Goal: Information Seeking & Learning: Find specific fact

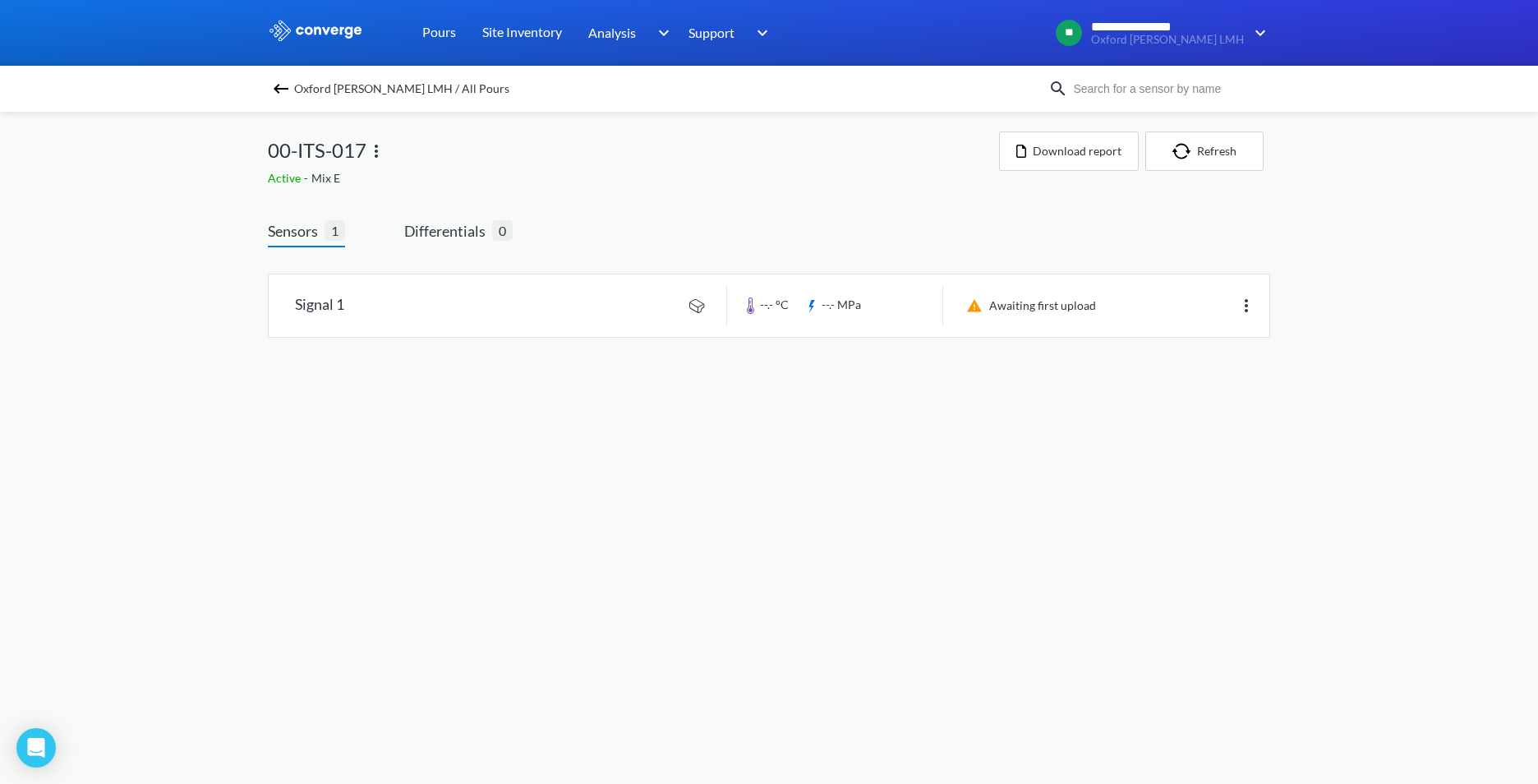
click at [300, 24] on img at bounding box center [315, 30] width 96 height 21
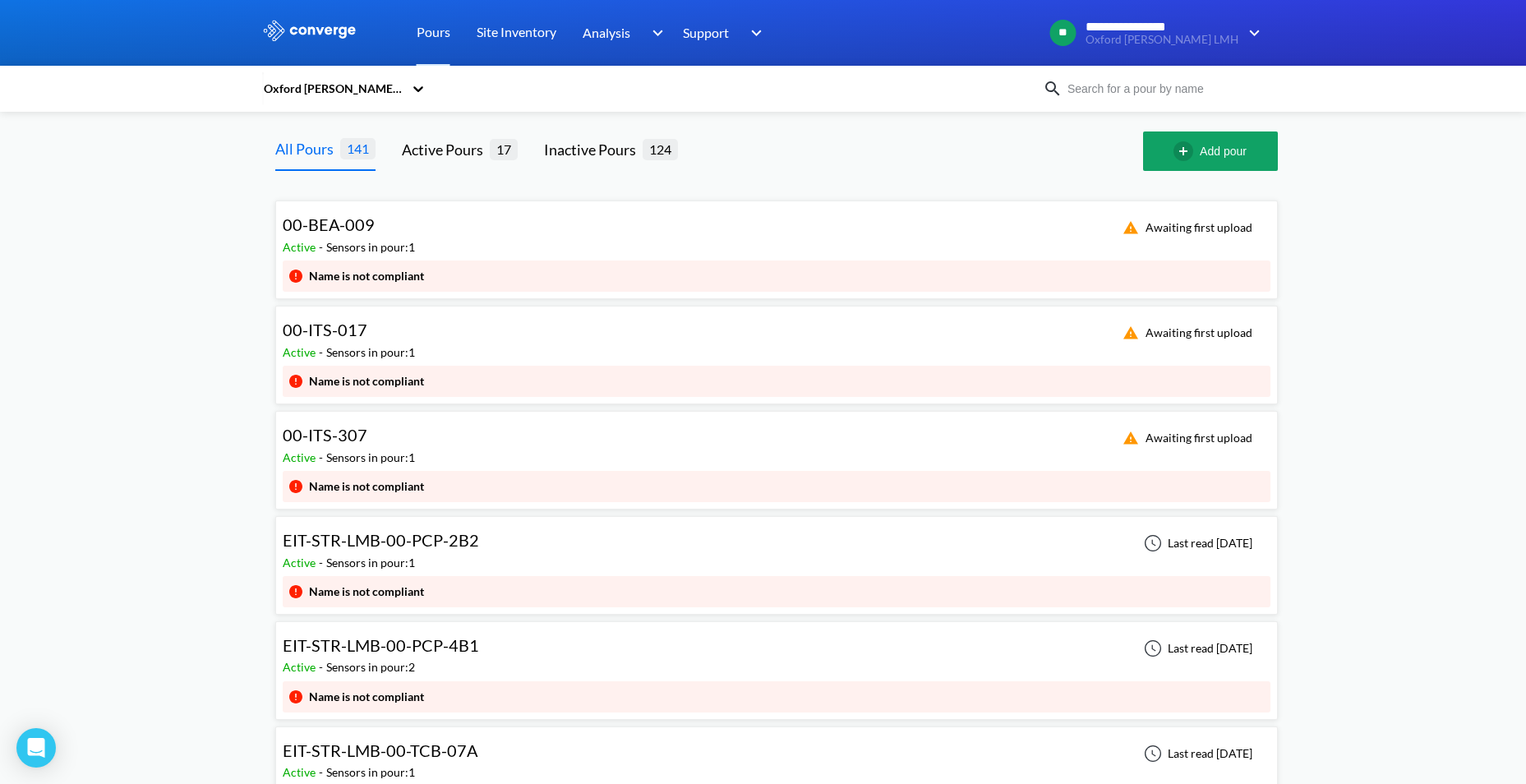
click at [1172, 88] on input at bounding box center [1162, 89] width 199 height 18
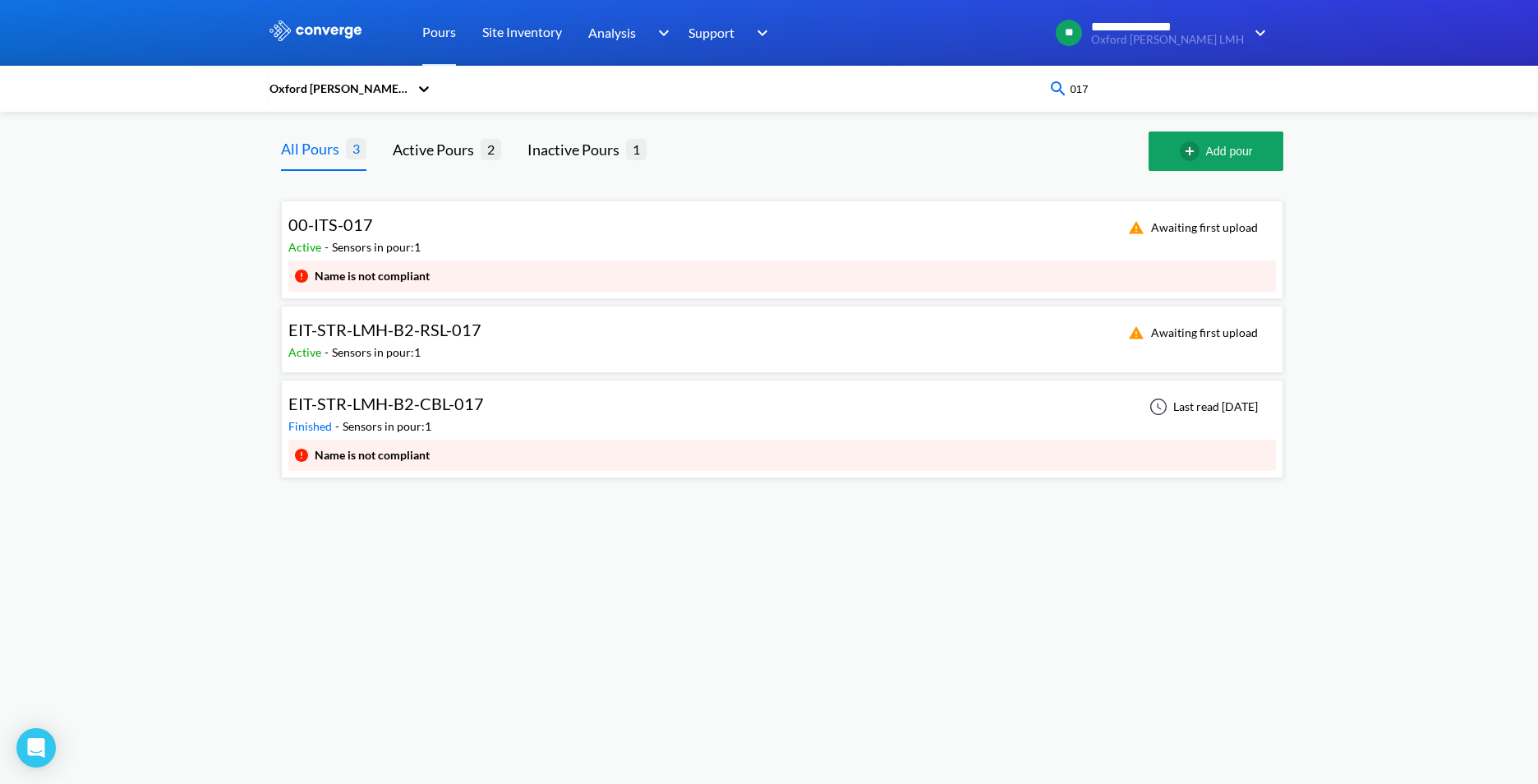
type input "017"
click at [414, 236] on div "00-ITS-017" at bounding box center [354, 225] width 132 height 25
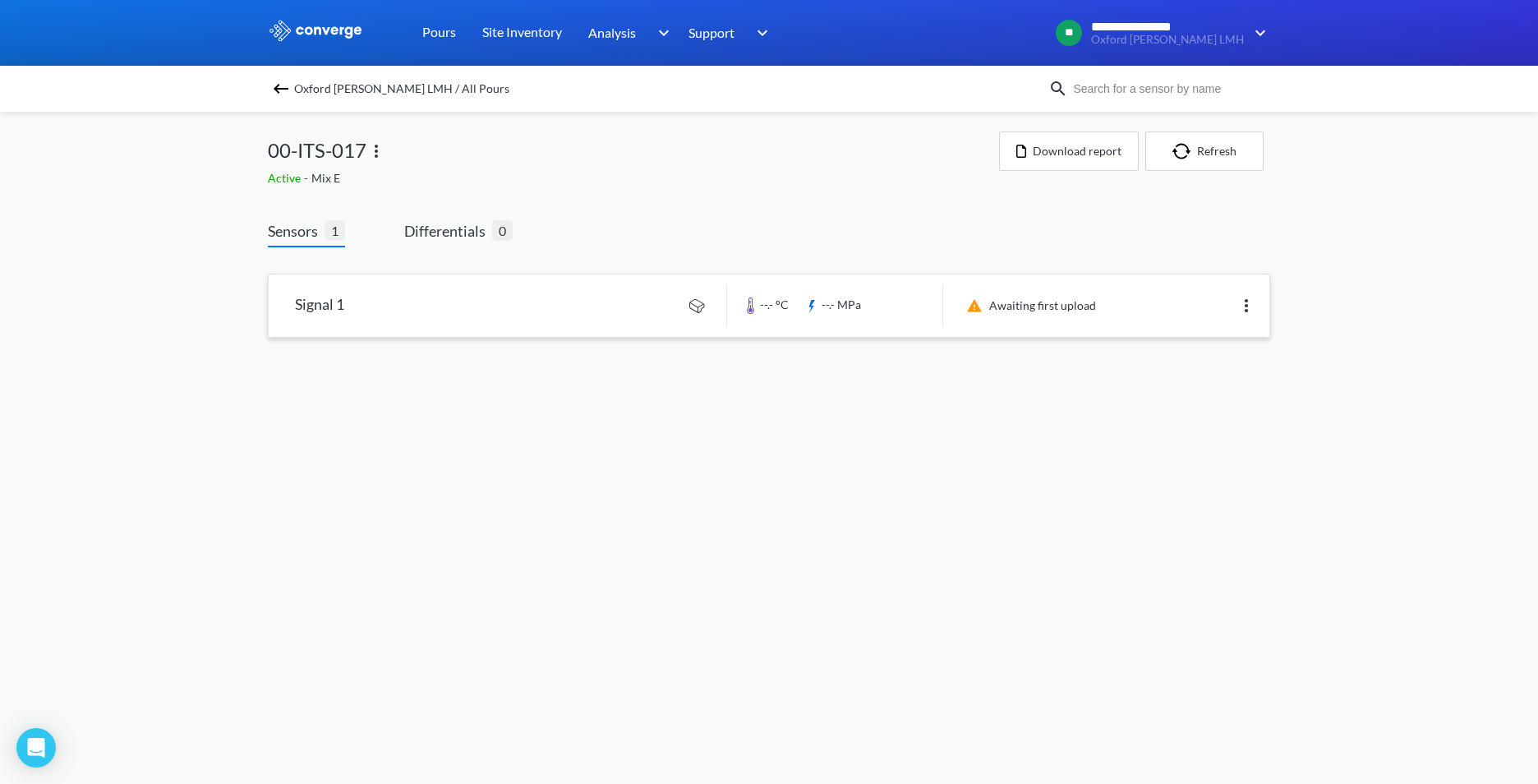
click at [524, 315] on link at bounding box center [769, 305] width 1001 height 63
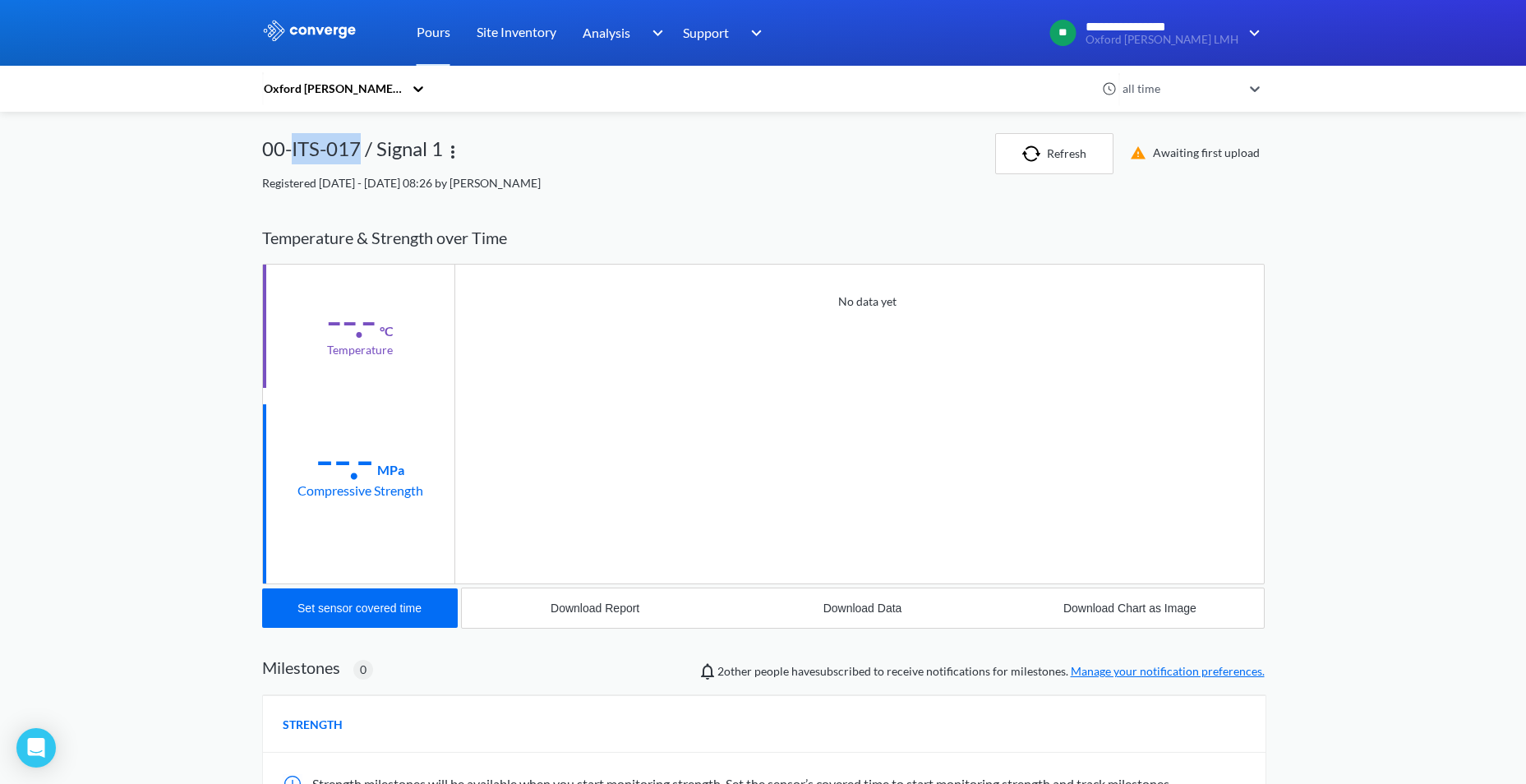
drag, startPoint x: 291, startPoint y: 148, endPoint x: 359, endPoint y: 148, distance: 68.0
click at [359, 148] on div "00-ITS-017 / Signal 1" at bounding box center [353, 153] width 180 height 41
click at [418, 190] on div "Registered [DATE] - [DATE] 08:26 by [PERSON_NAME]" at bounding box center [763, 183] width 1003 height 18
drag, startPoint x: 385, startPoint y: 180, endPoint x: 626, endPoint y: 178, distance: 241.0
click at [626, 178] on div "Registered [DATE] - [DATE] 08:26 by [PERSON_NAME]" at bounding box center [763, 183] width 1003 height 18
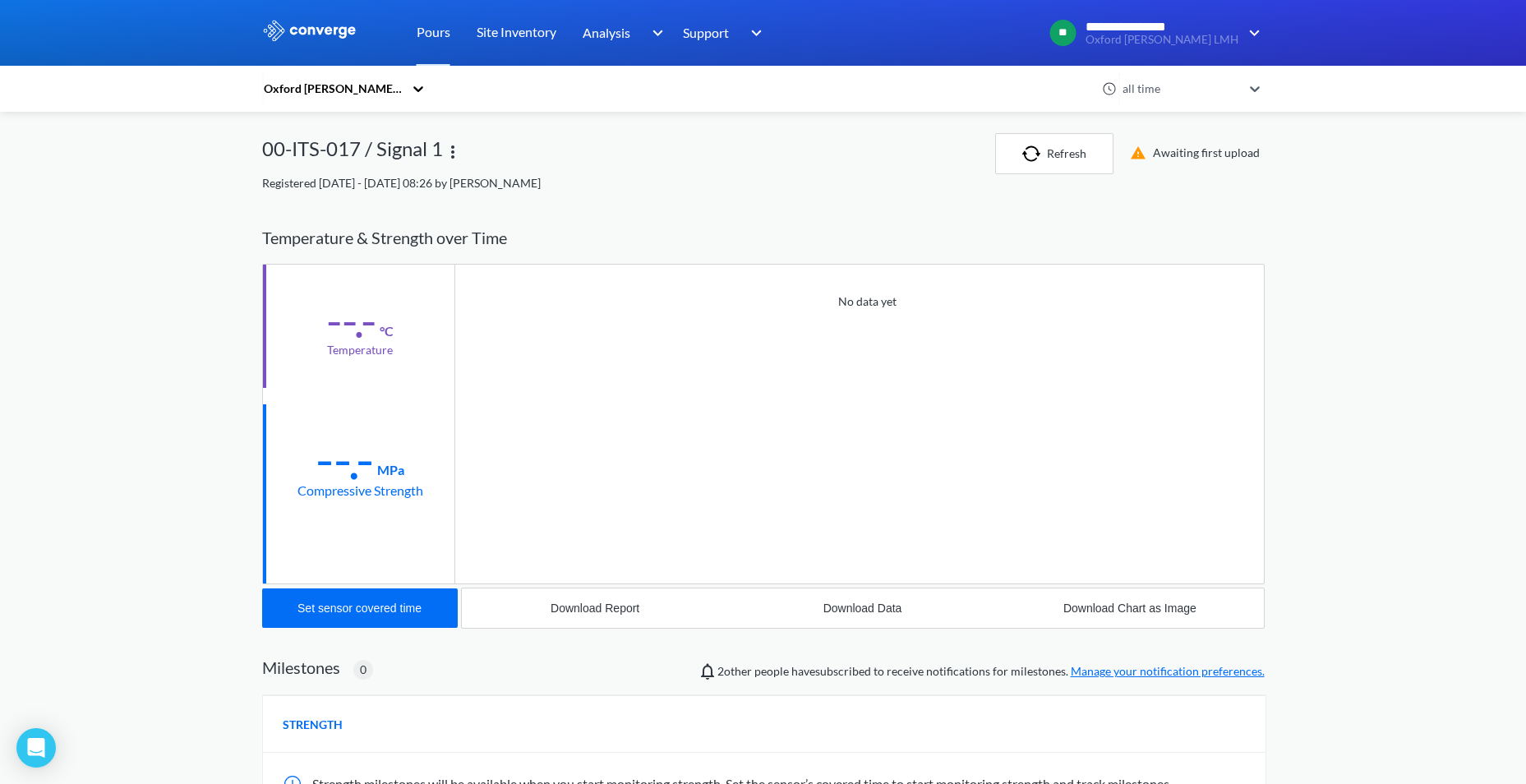
drag, startPoint x: 626, startPoint y: 178, endPoint x: 719, endPoint y: 193, distance: 94.2
click at [719, 193] on div "Oxford [PERSON_NAME] LMH all time 00-ITS-017 / Signal 1 Refresh Awaiting first …" at bounding box center [763, 566] width 1003 height 868
drag, startPoint x: 261, startPoint y: 149, endPoint x: 364, endPoint y: 147, distance: 103.0
click at [364, 147] on div "**********" at bounding box center [763, 506] width 1526 height 1013
drag, startPoint x: 364, startPoint y: 147, endPoint x: 333, endPoint y: 150, distance: 31.1
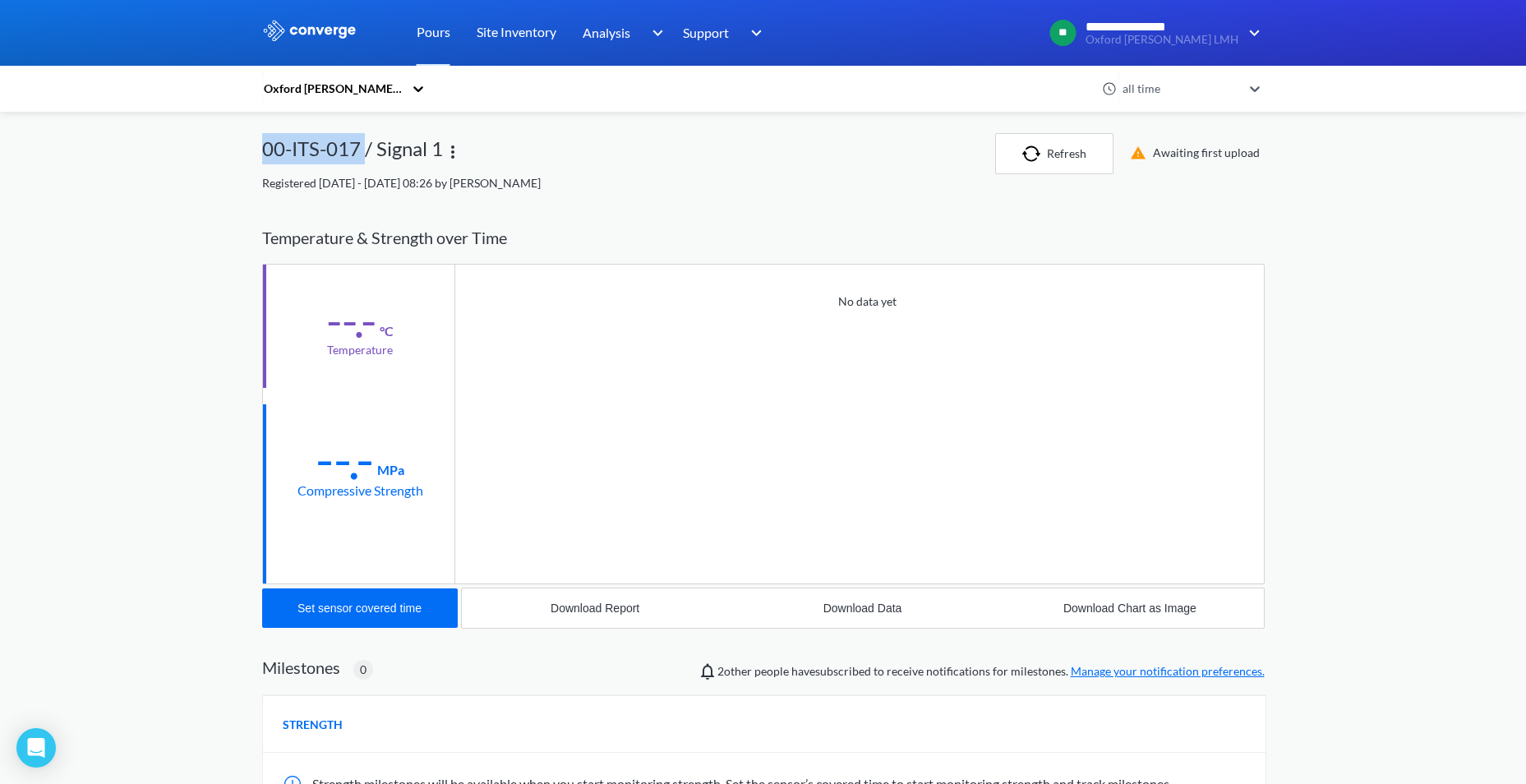
click at [333, 150] on div "00-ITS-017 / Signal 1" at bounding box center [353, 153] width 180 height 41
drag, startPoint x: 324, startPoint y: 182, endPoint x: 364, endPoint y: 180, distance: 40.0
click at [364, 180] on span "Registered [DATE] - [DATE] 08:26 by [PERSON_NAME]" at bounding box center [402, 182] width 279 height 14
click at [360, 178] on span "Registered [DATE] - [DATE] 08:26 by [PERSON_NAME]" at bounding box center [402, 182] width 279 height 14
drag, startPoint x: 360, startPoint y: 178, endPoint x: 456, endPoint y: 191, distance: 96.9
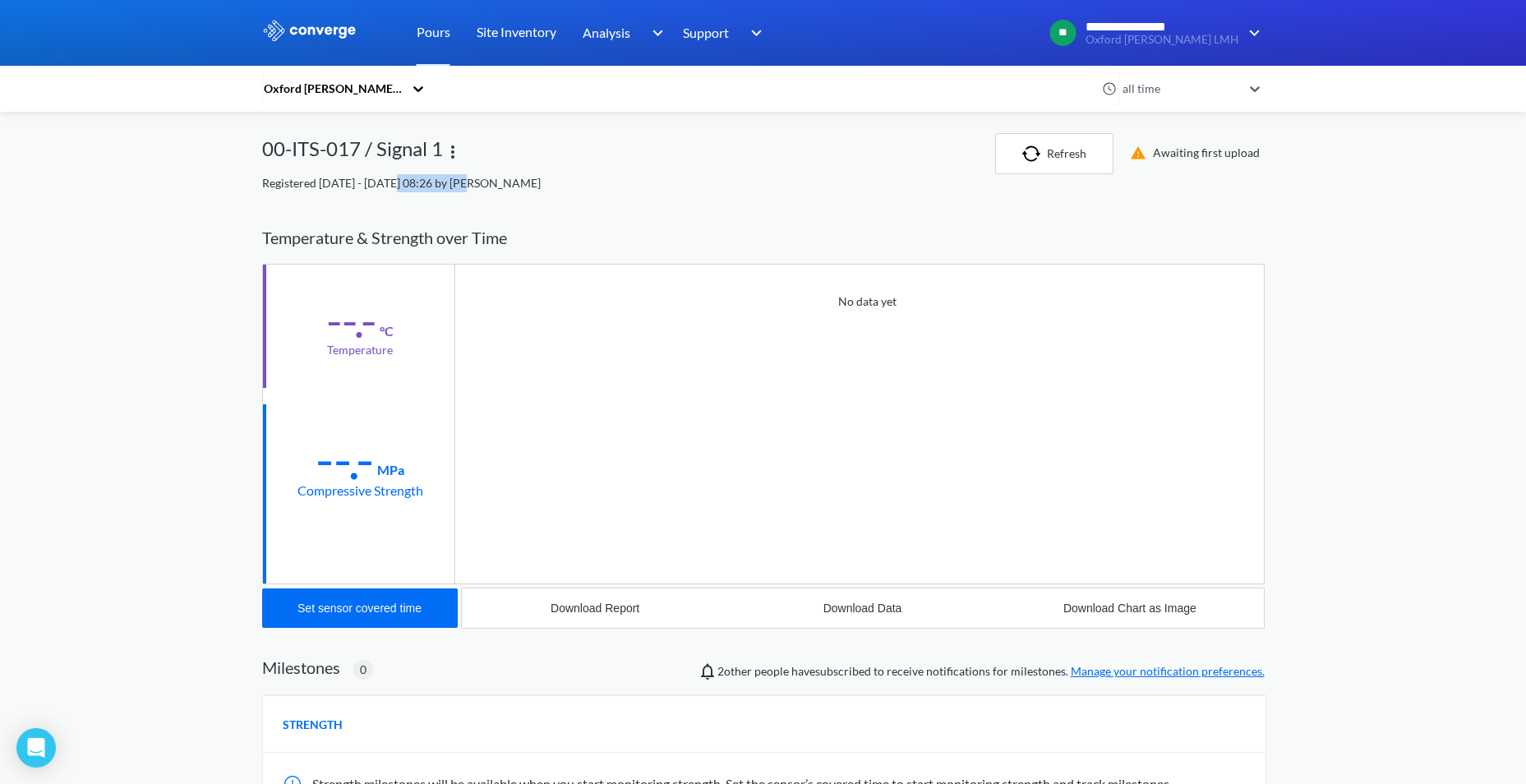
click at [456, 191] on div "Registered [DATE] - [DATE] 08:26 by [PERSON_NAME]" at bounding box center [763, 183] width 1003 height 18
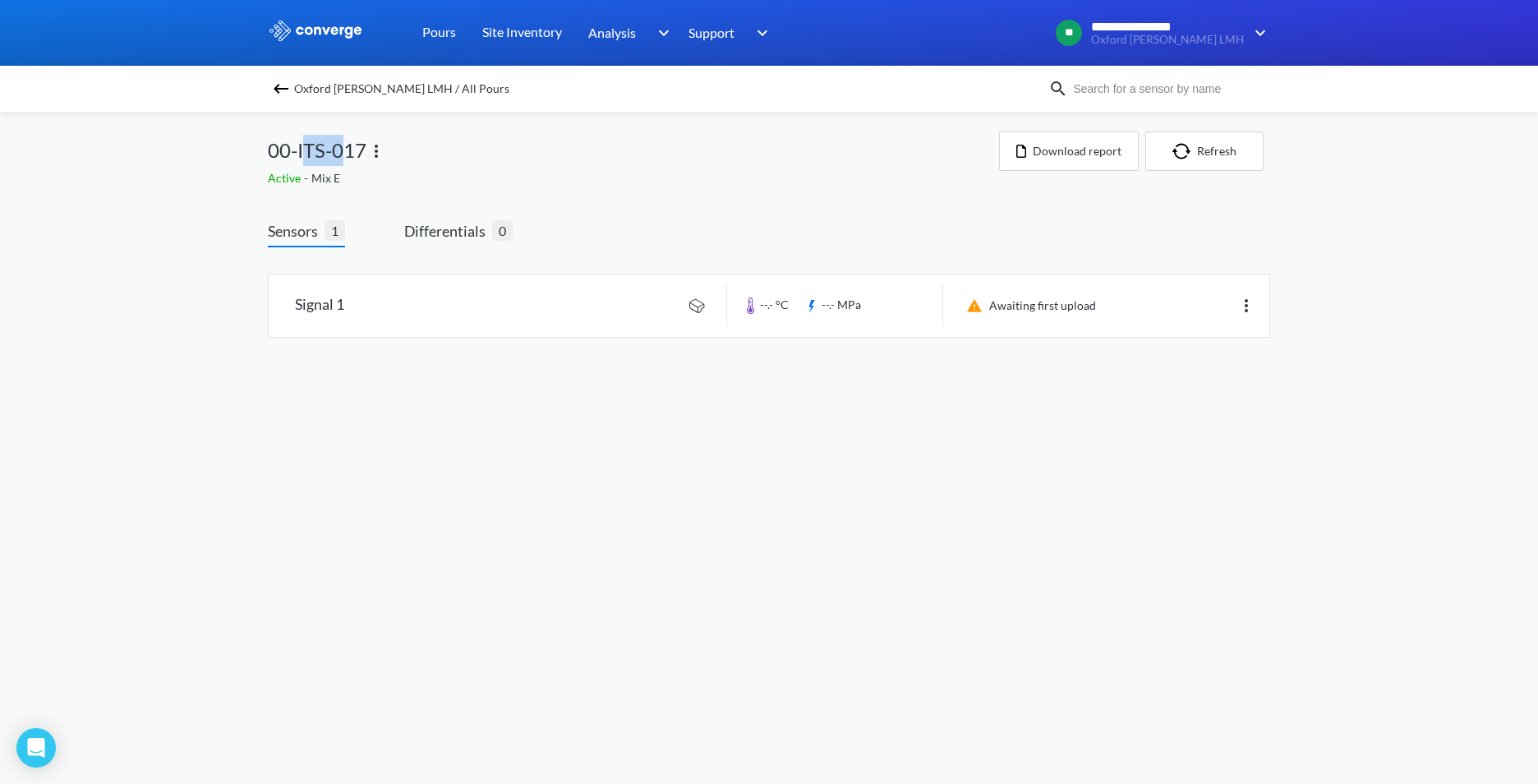
drag, startPoint x: 300, startPoint y: 148, endPoint x: 342, endPoint y: 152, distance: 42.2
click at [342, 152] on span "00-ITS-017" at bounding box center [317, 150] width 98 height 31
drag, startPoint x: 342, startPoint y: 152, endPoint x: 365, endPoint y: 151, distance: 23.0
click at [365, 151] on span "00-ITS-017" at bounding box center [317, 150] width 98 height 31
copy span "ITS-017"
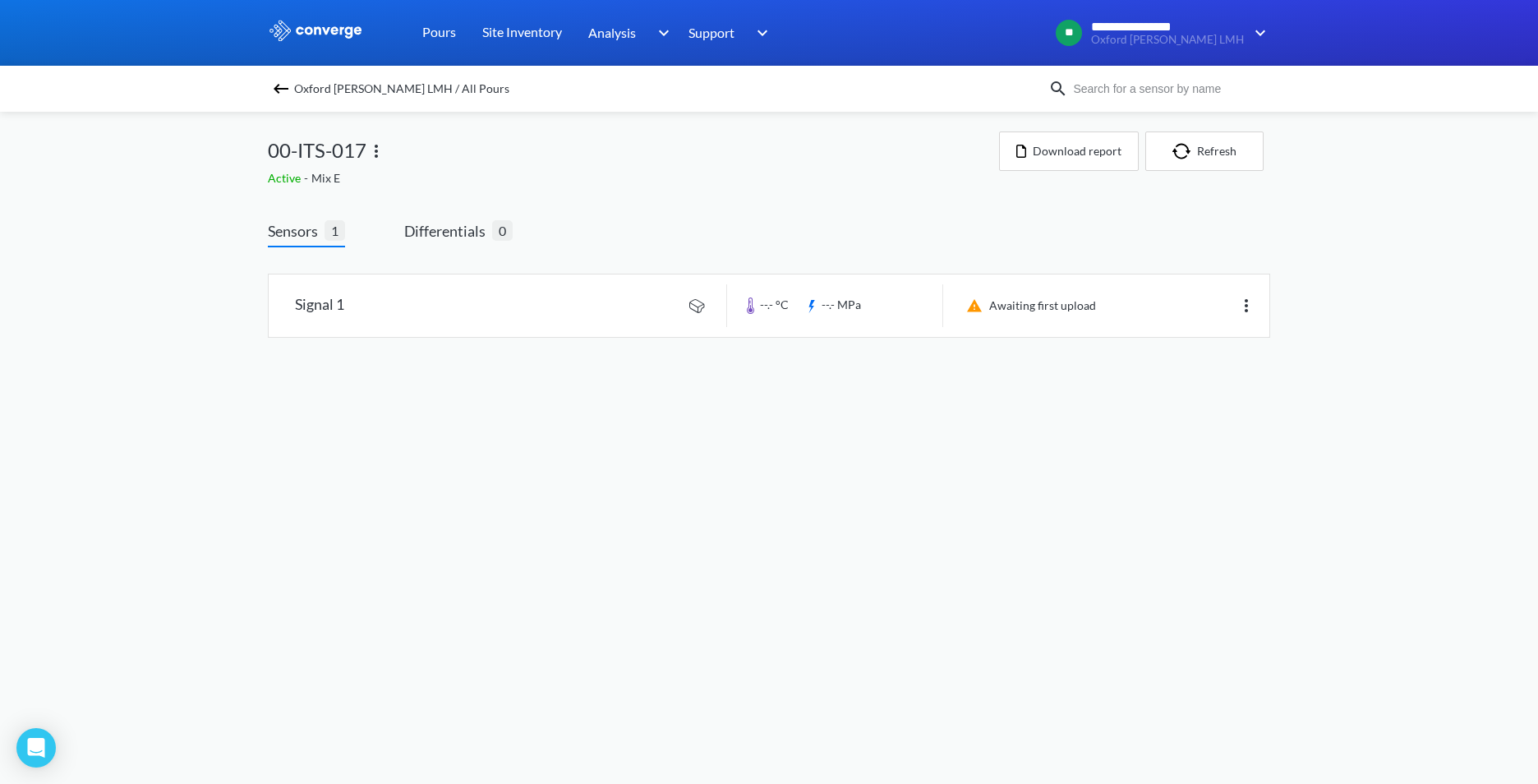
click at [323, 87] on span "Oxford [PERSON_NAME] LMH / All Pours" at bounding box center [402, 88] width 215 height 23
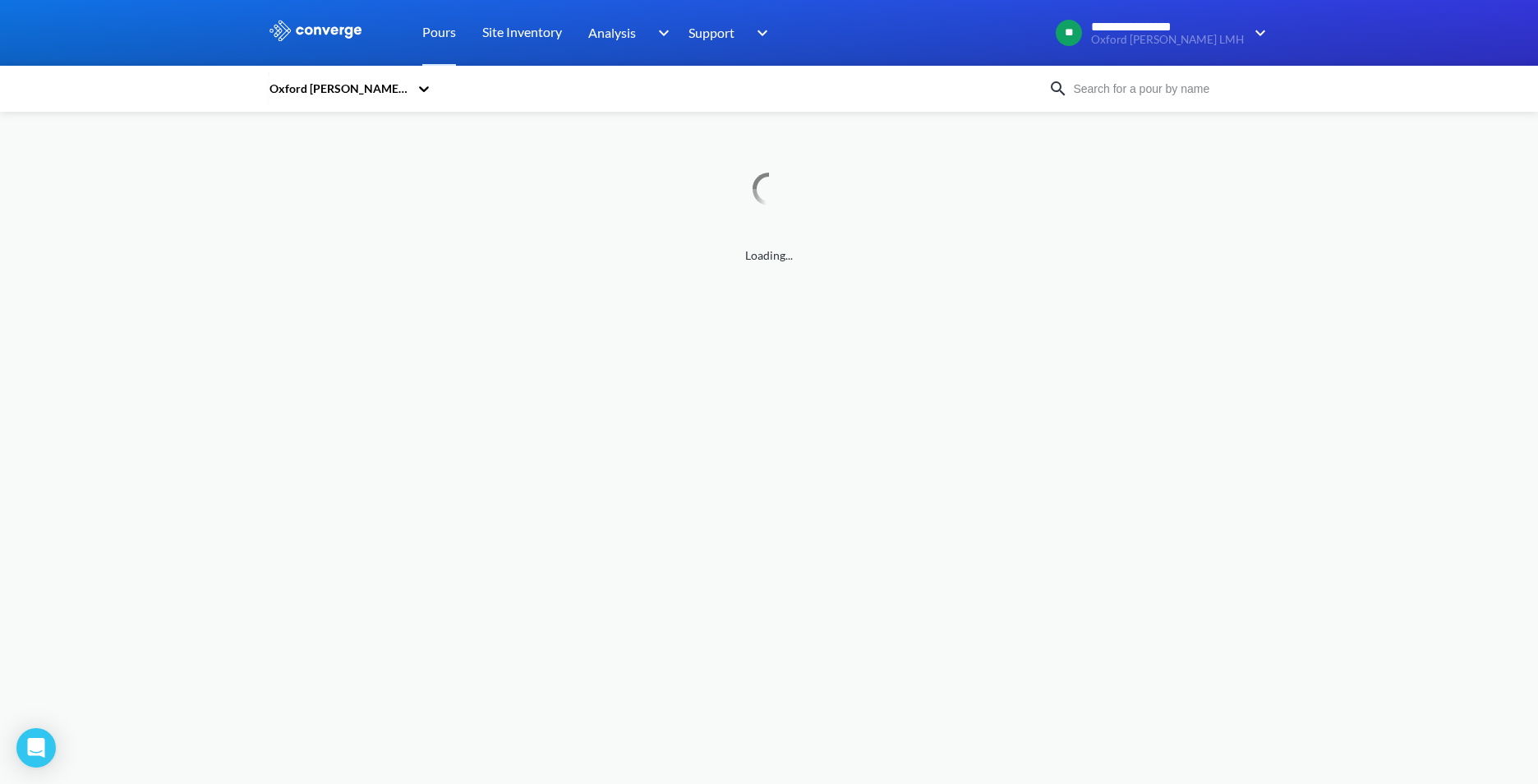
click at [1119, 94] on input at bounding box center [1167, 89] width 199 height 18
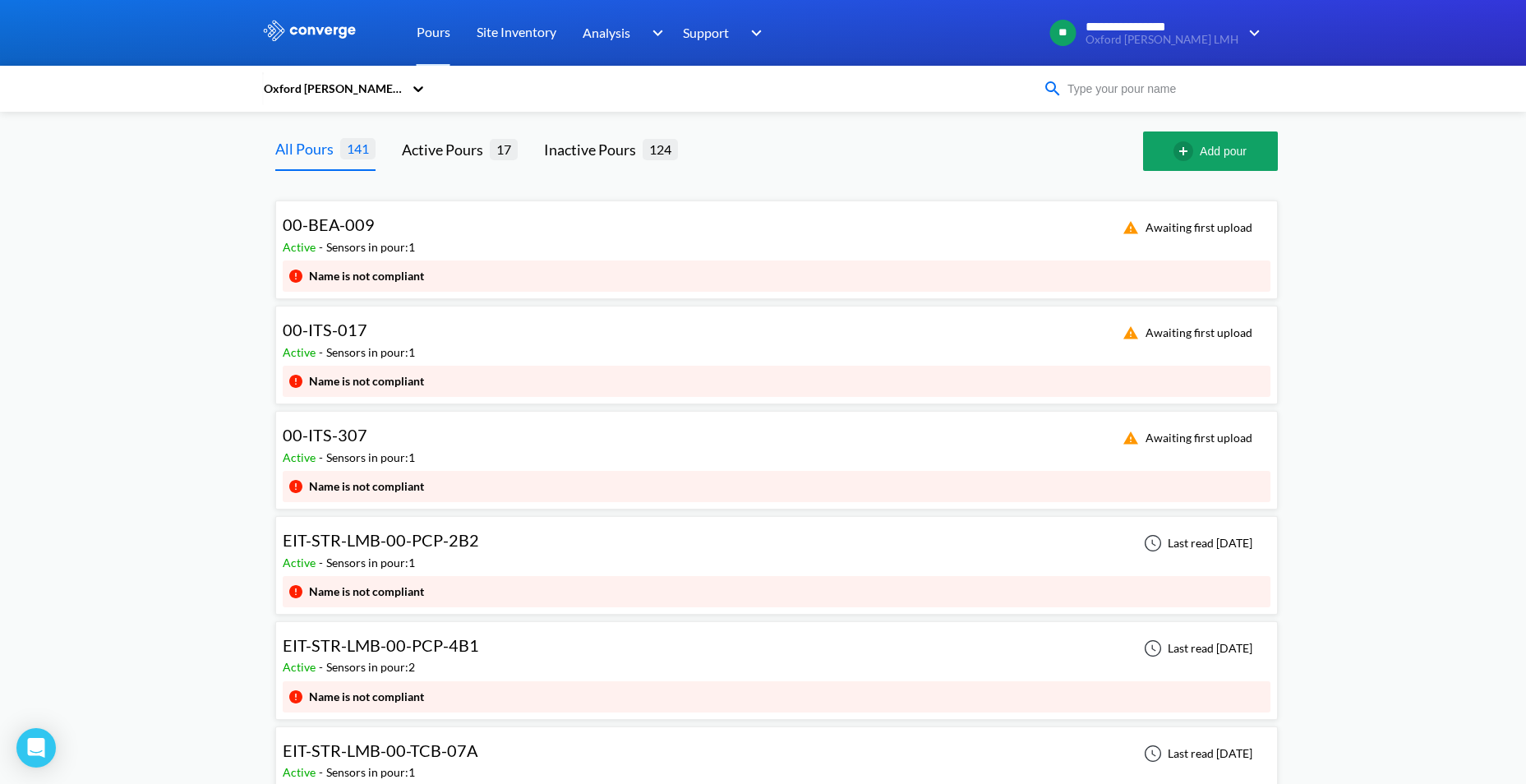
type input "ITS-303"
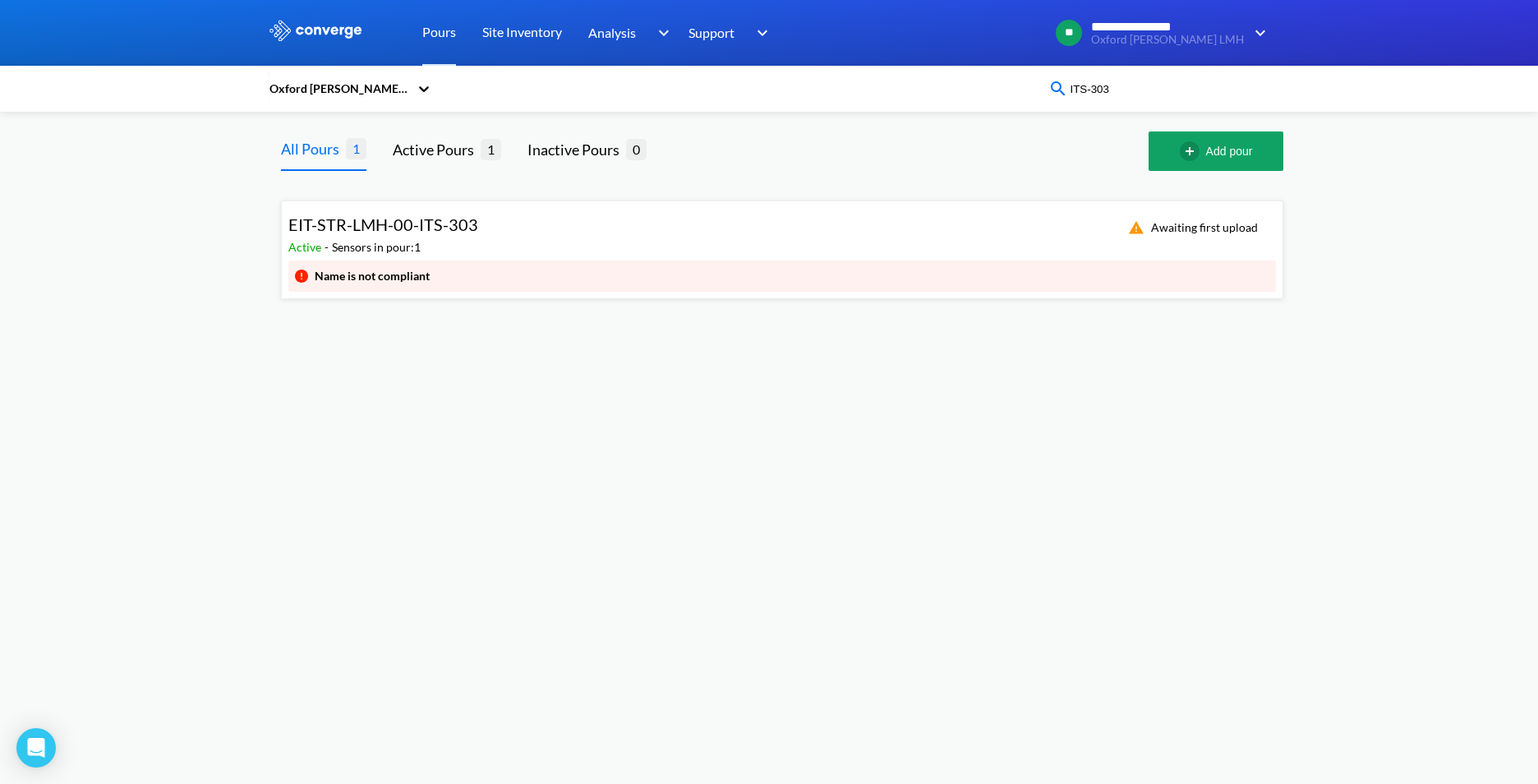
click at [414, 246] on div "Sensors in pour: 1" at bounding box center [375, 248] width 88 height 18
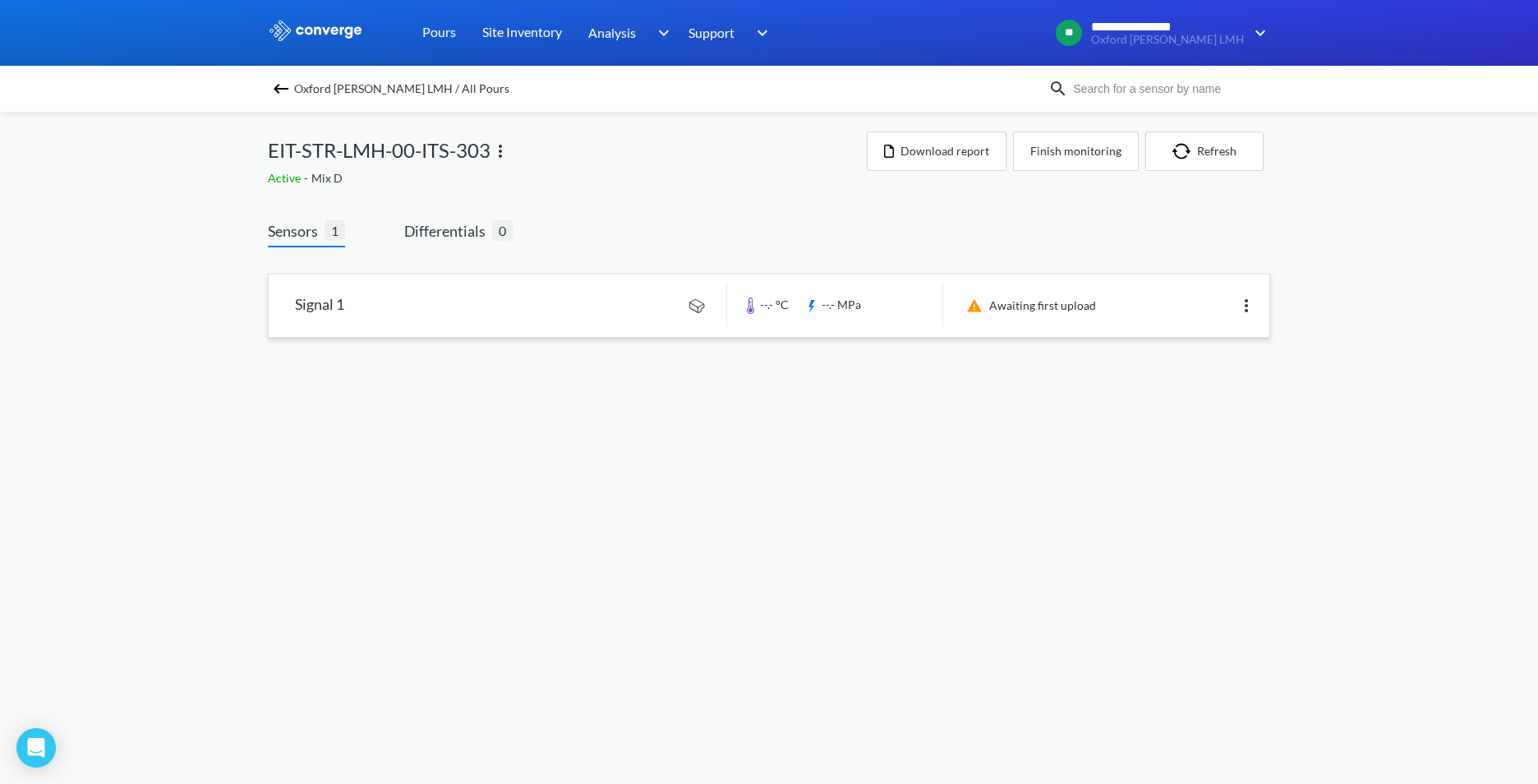
click at [499, 328] on link at bounding box center [769, 305] width 1001 height 63
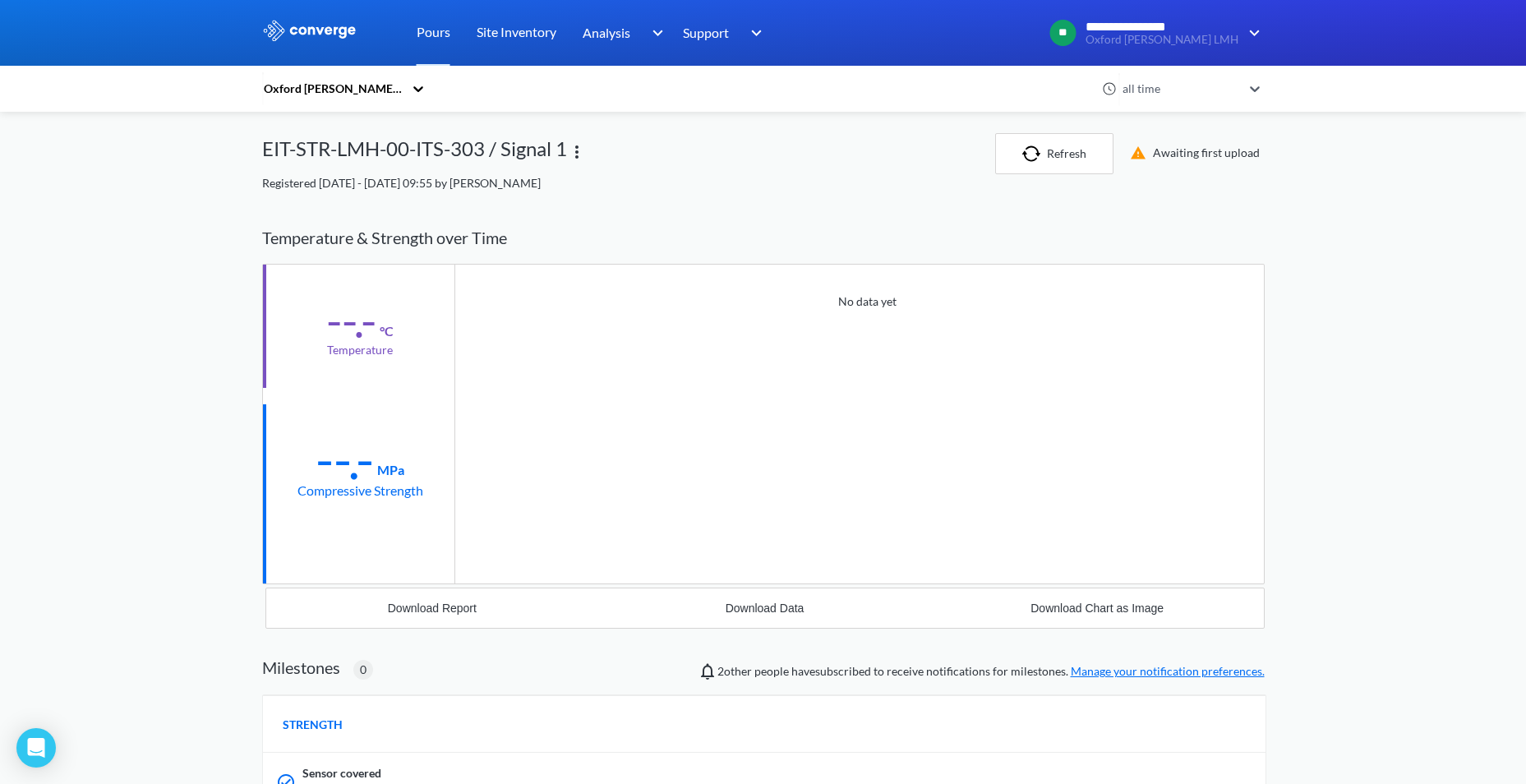
drag, startPoint x: 311, startPoint y: 19, endPoint x: 343, endPoint y: 36, distance: 36.2
click at [311, 19] on div at bounding box center [763, 33] width 1526 height 66
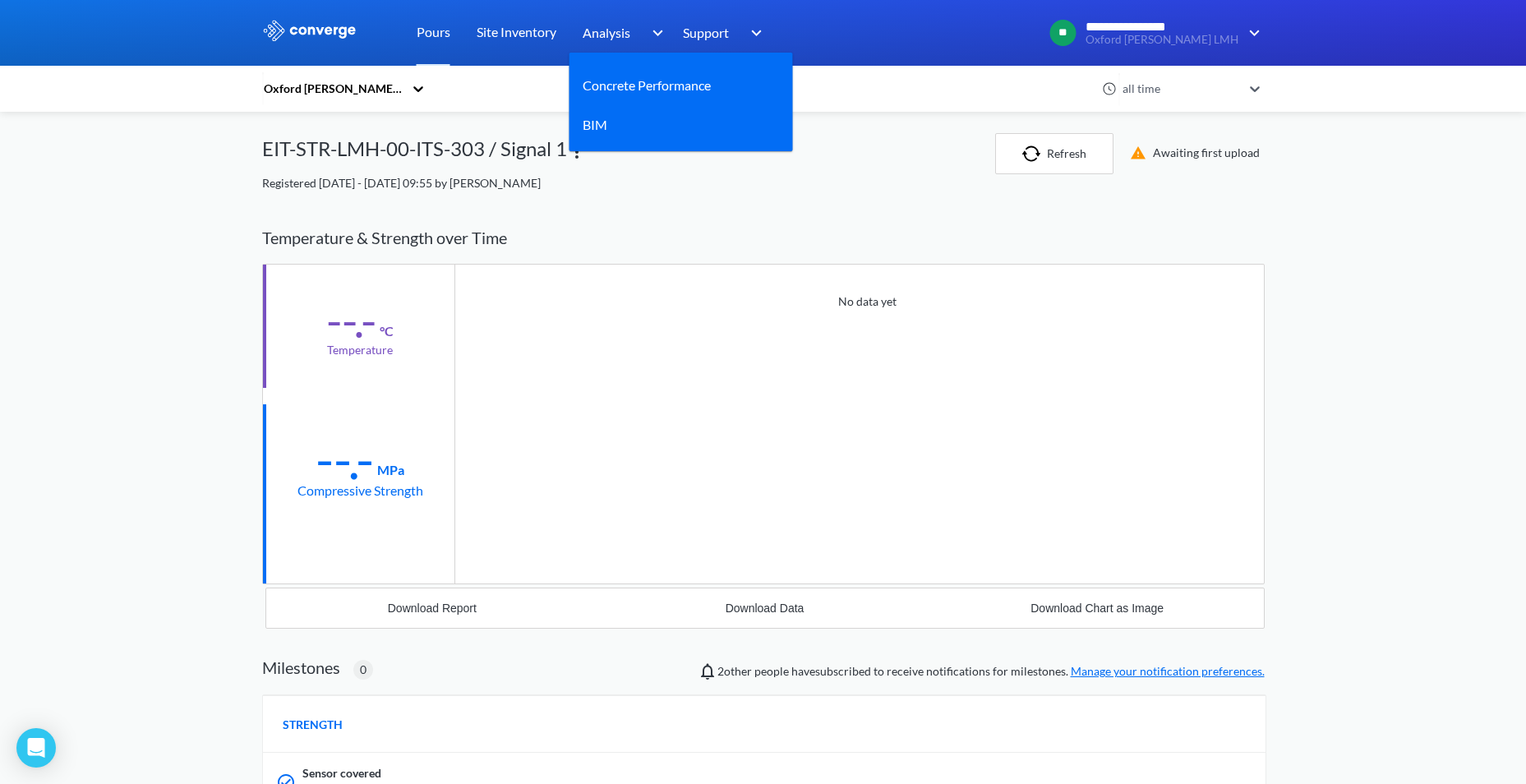
drag, startPoint x: 356, startPoint y: 36, endPoint x: 627, endPoint y: 25, distance: 271.2
click at [356, 36] on img at bounding box center [310, 30] width 96 height 21
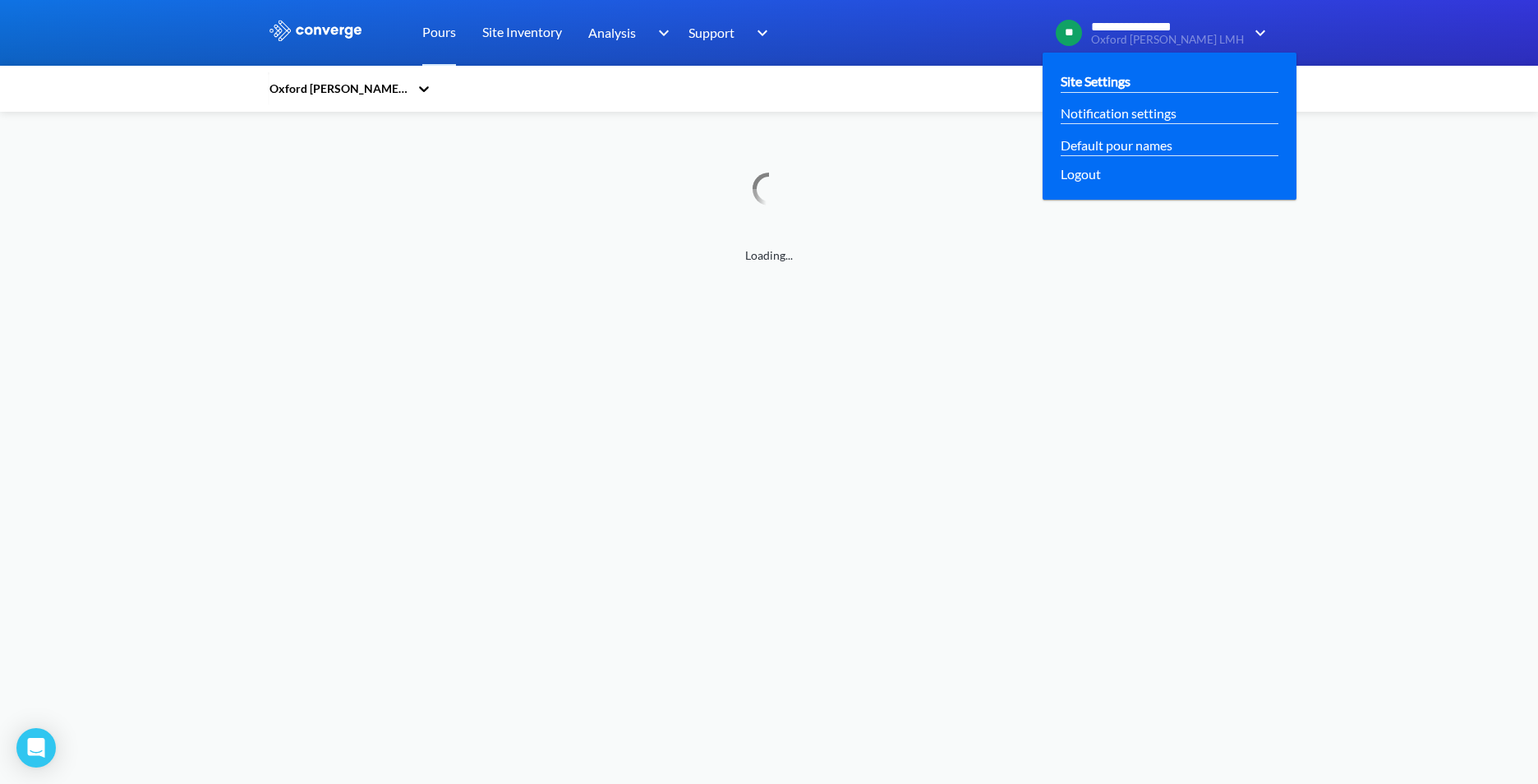
drag, startPoint x: 1136, startPoint y: 69, endPoint x: 1136, endPoint y: 79, distance: 10.0
click at [1136, 70] on div "Site Settings" at bounding box center [1169, 81] width 228 height 32
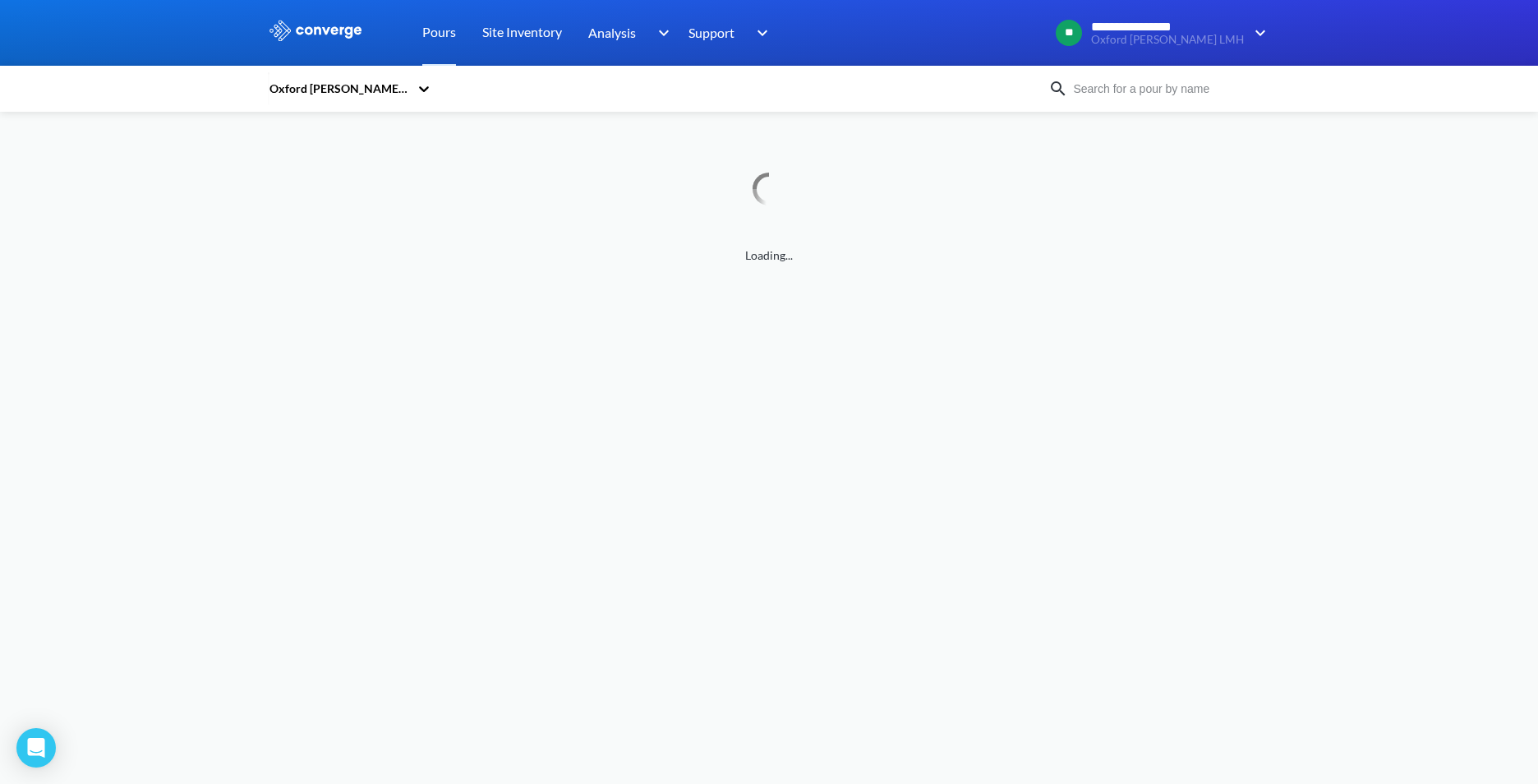
click at [1027, 102] on div "Oxford [PERSON_NAME] LMH" at bounding box center [657, 88] width 780 height 37
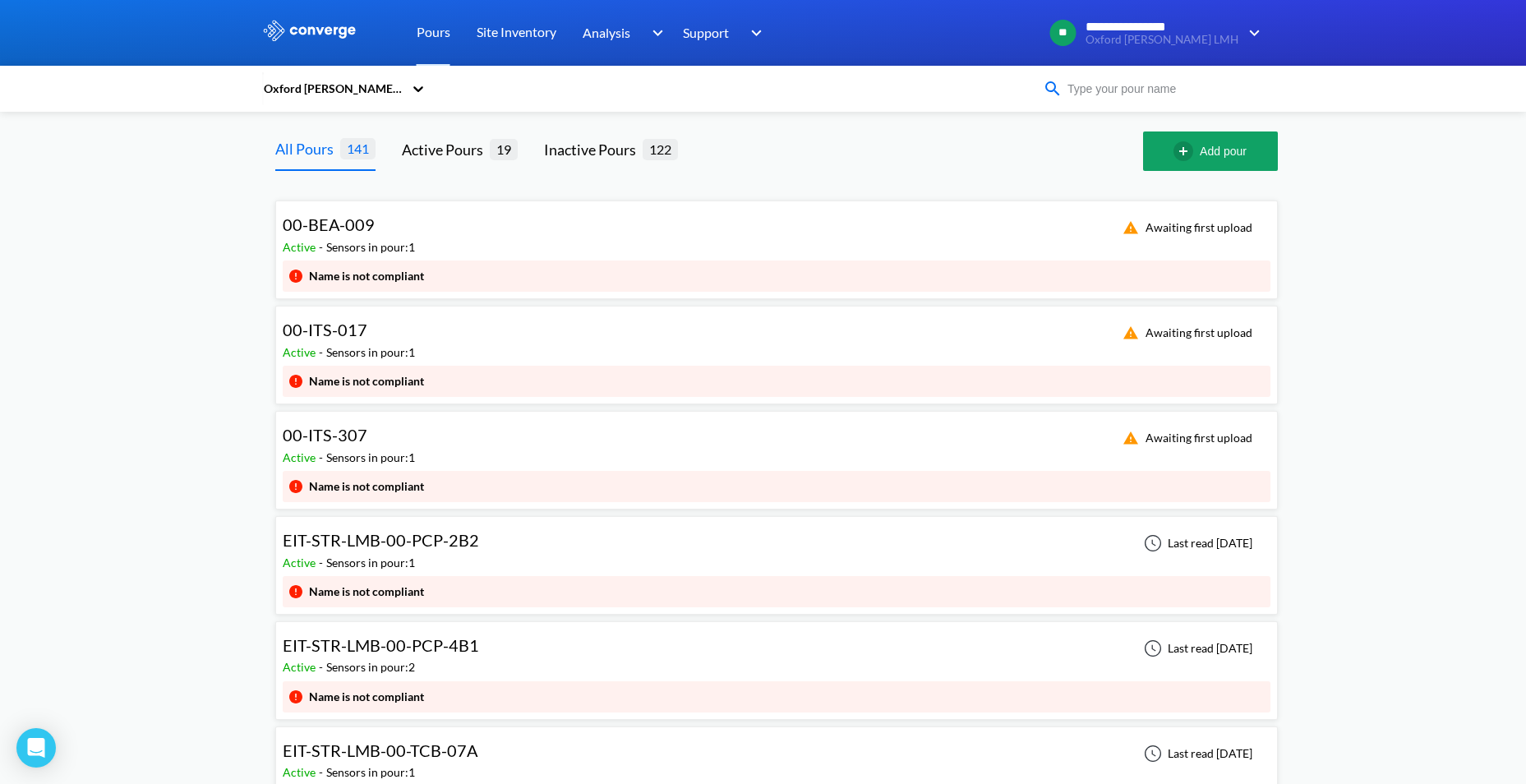
click at [1107, 83] on input at bounding box center [1162, 89] width 199 height 18
paste input "ITS-302"
type input "ITS-302"
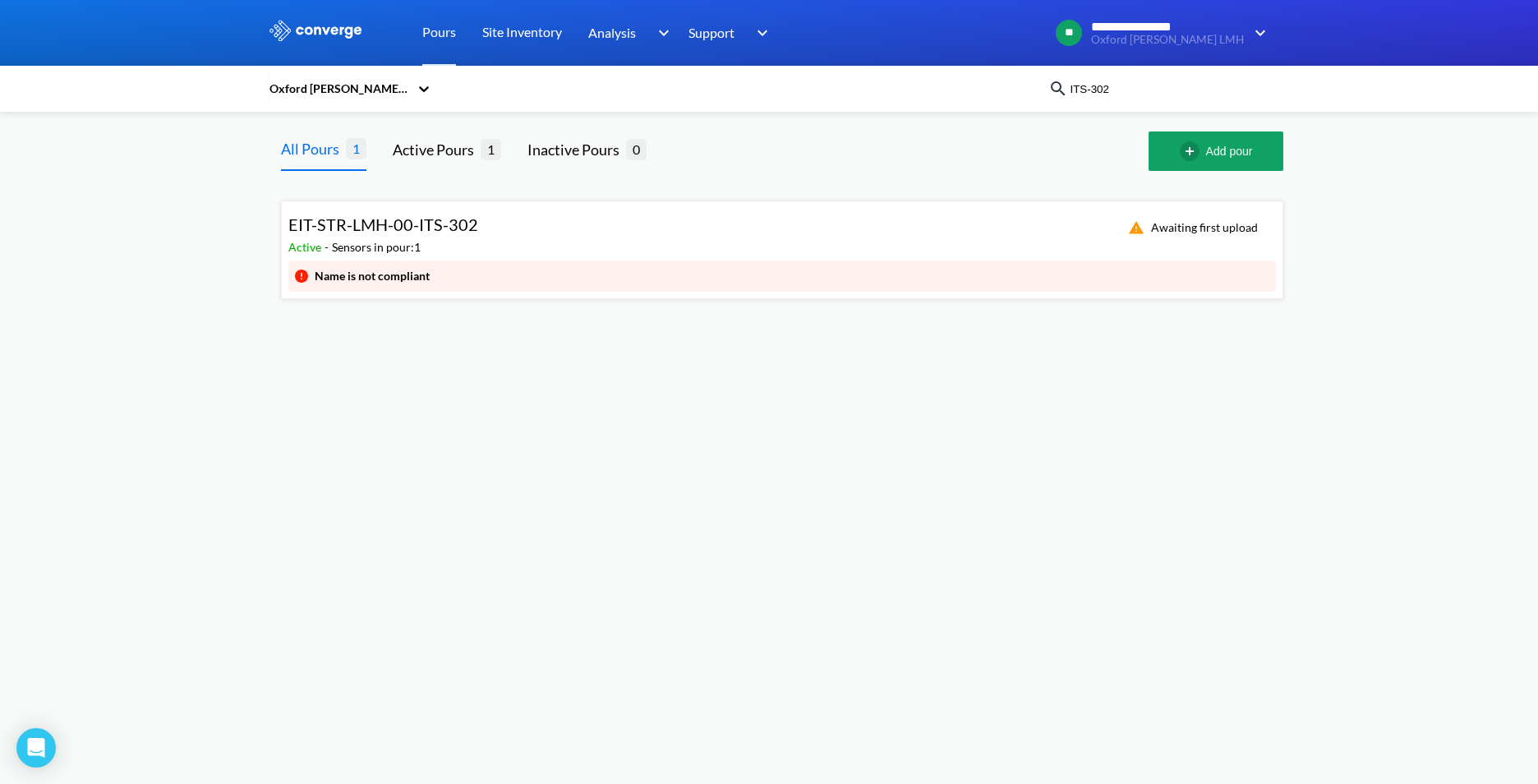
click at [946, 106] on div "Oxford [PERSON_NAME] LMH" at bounding box center [657, 88] width 780 height 37
click at [496, 271] on div "Name is not compliant" at bounding box center [782, 276] width 987 height 31
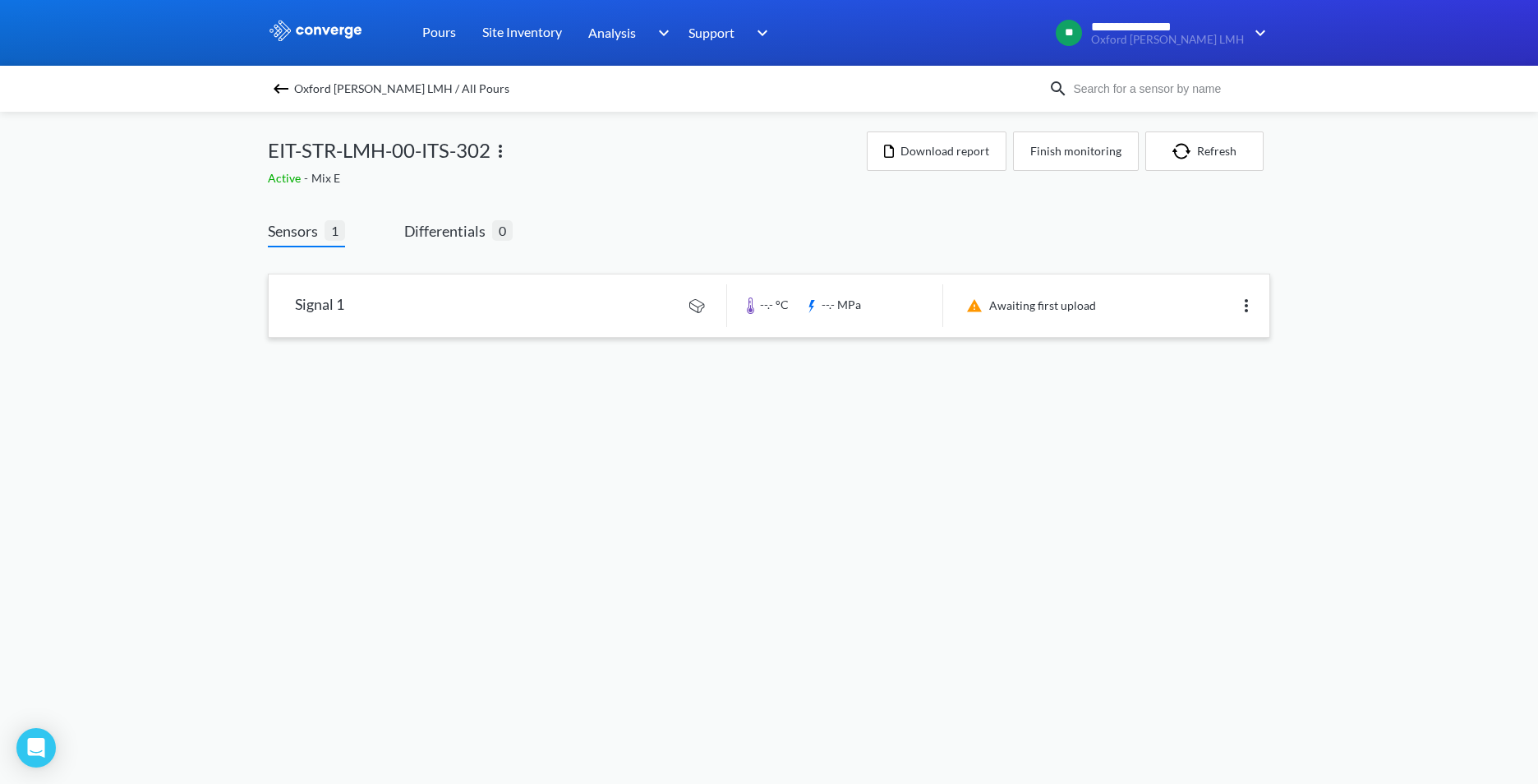
click at [370, 293] on link at bounding box center [769, 305] width 1001 height 63
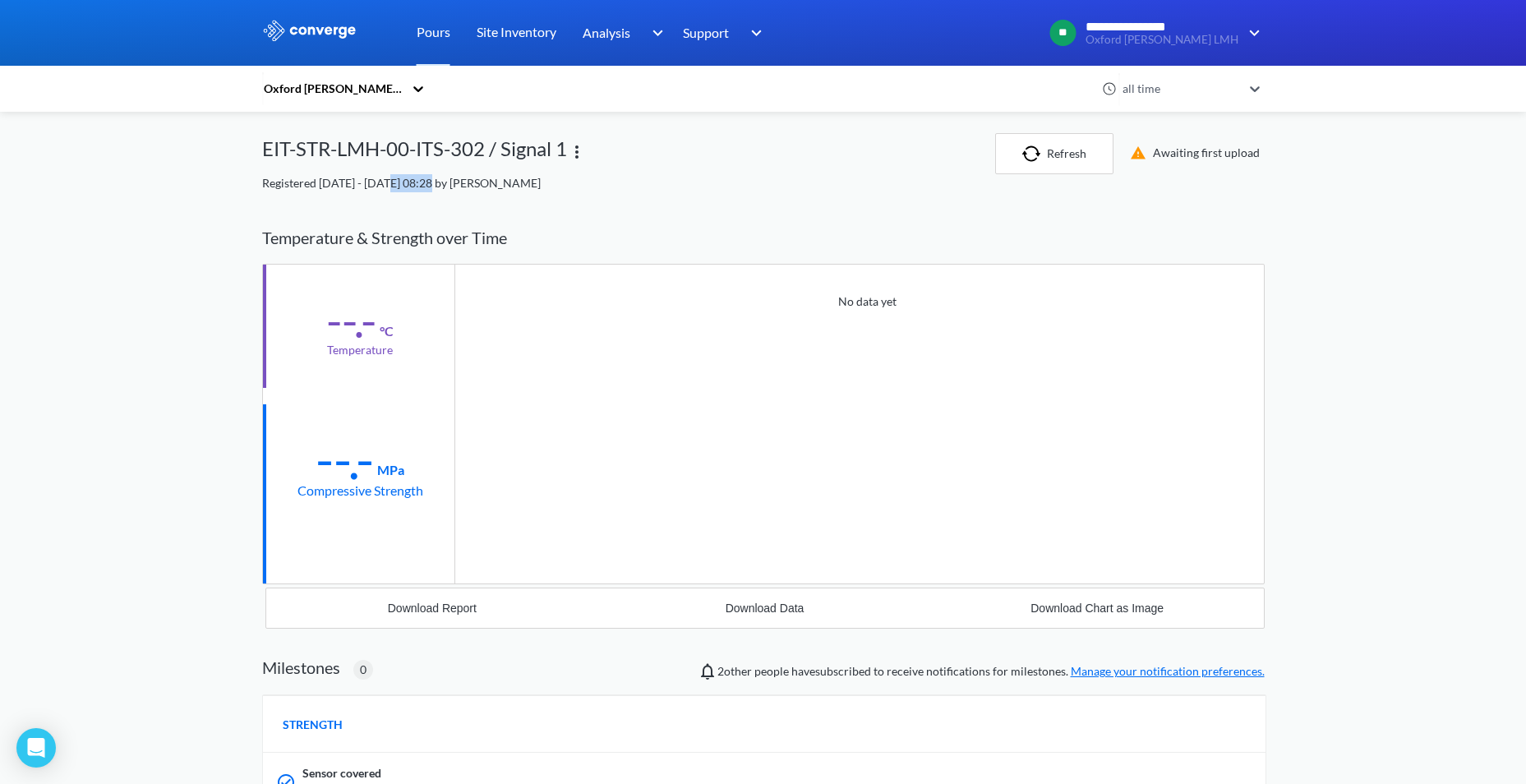
drag, startPoint x: 384, startPoint y: 185, endPoint x: 424, endPoint y: 182, distance: 40.1
click at [424, 182] on span "Registered [DATE] - [DATE] 08:28 by [PERSON_NAME]" at bounding box center [402, 182] width 279 height 14
copy span "[DATE]"
click at [414, 783] on html "**********" at bounding box center [763, 392] width 1526 height 784
drag, startPoint x: 487, startPoint y: 154, endPoint x: 419, endPoint y: 163, distance: 68.6
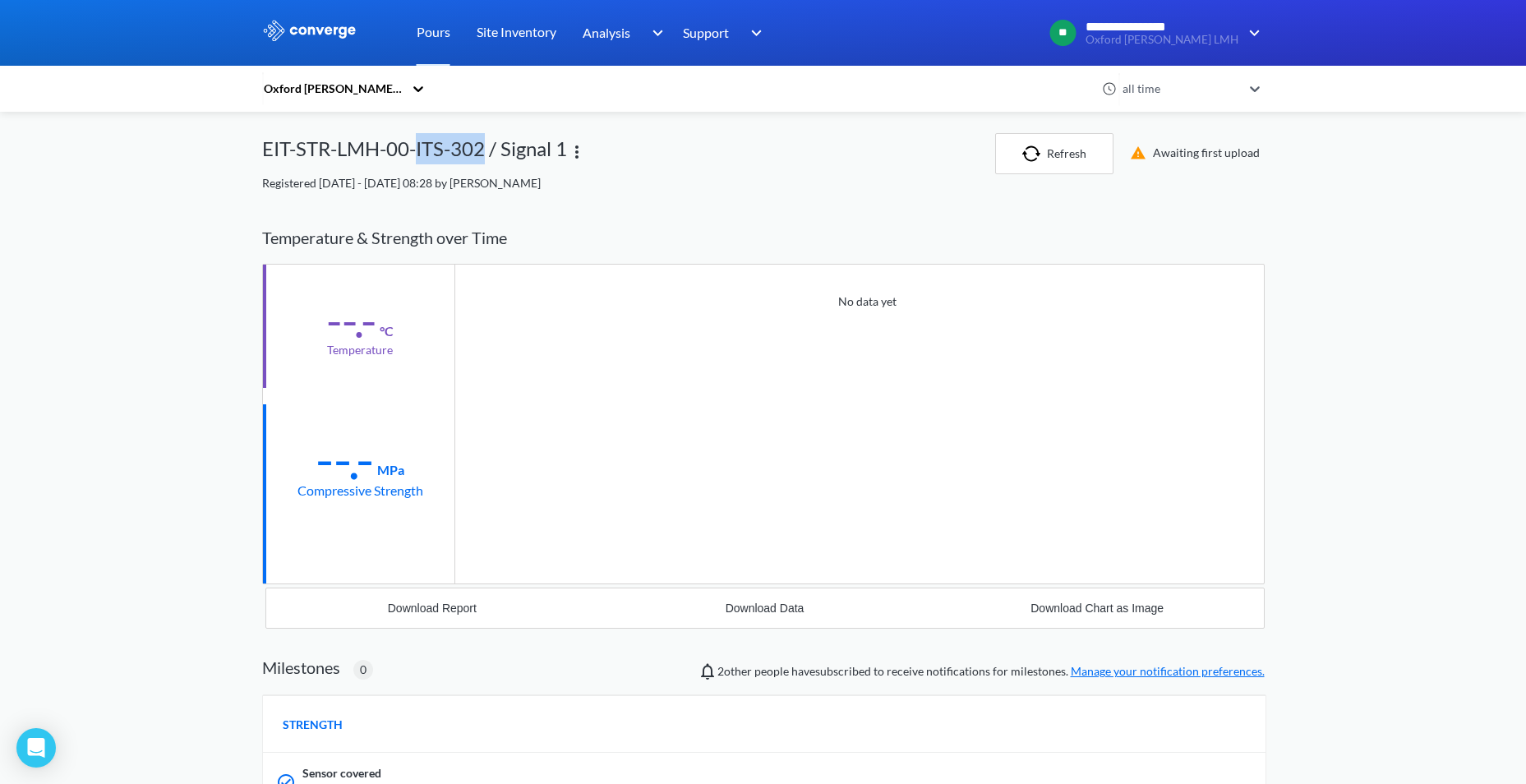
click at [419, 163] on div "EIT-STR-LMH-00-ITS-302 / Signal 1" at bounding box center [415, 153] width 305 height 41
copy div "ITS-302"
